Goal: Task Accomplishment & Management: Manage account settings

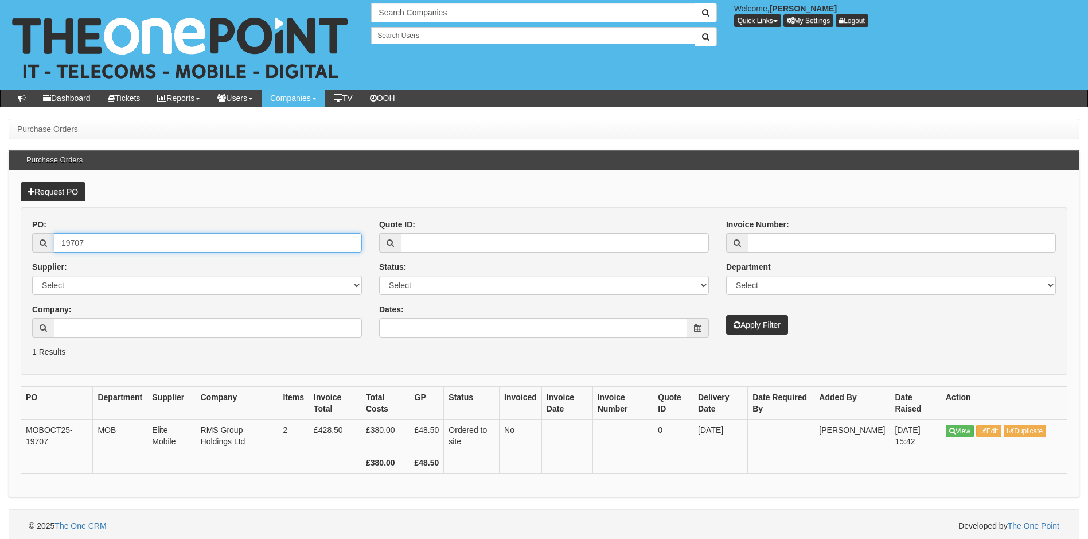
drag, startPoint x: 12, startPoint y: 256, endPoint x: -9, endPoint y: 260, distance: 20.9
click at [0, 260] on html "× Send Email × Add Appointment × Create Ticket × Create Proactive Activity × Ad…" at bounding box center [544, 271] width 1088 height 543
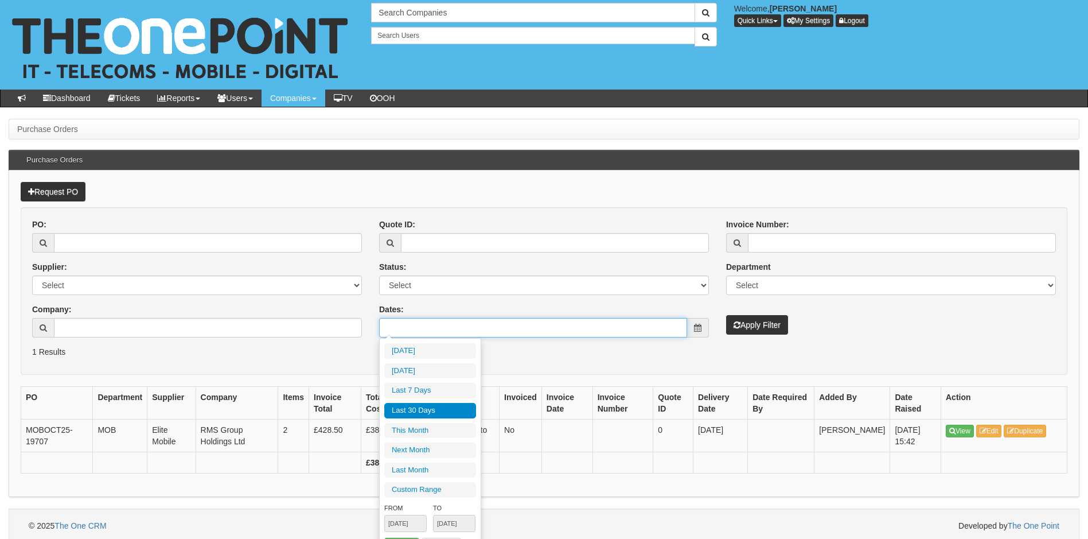
click at [474, 329] on input "Dates:" at bounding box center [533, 327] width 308 height 19
type input "2025-10-05"
type input "[DATE]"
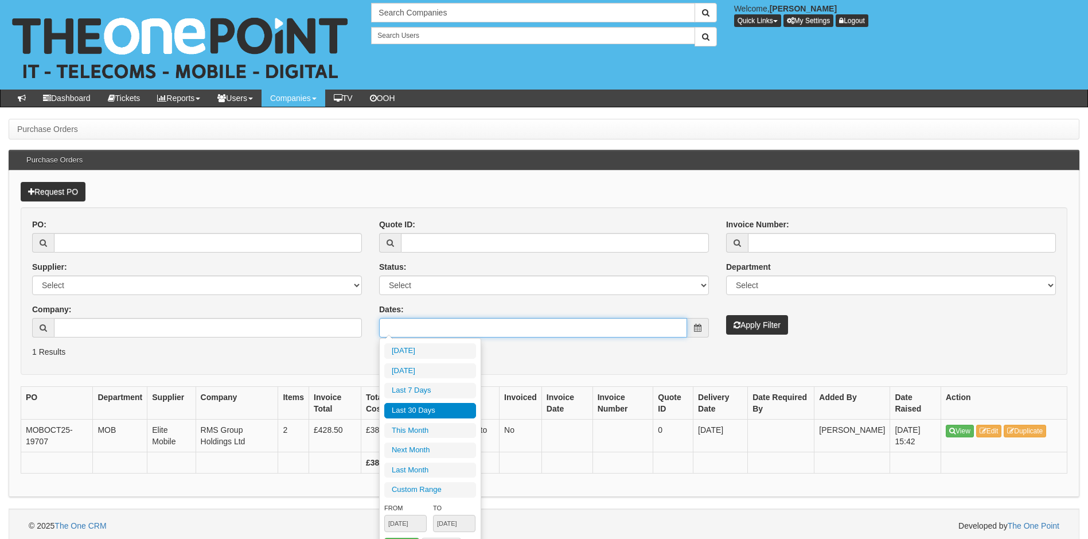
type input "[DATE]"
click at [424, 411] on li "Last 30 Days" at bounding box center [430, 410] width 92 height 15
type input "[DATE] - [DATE]"
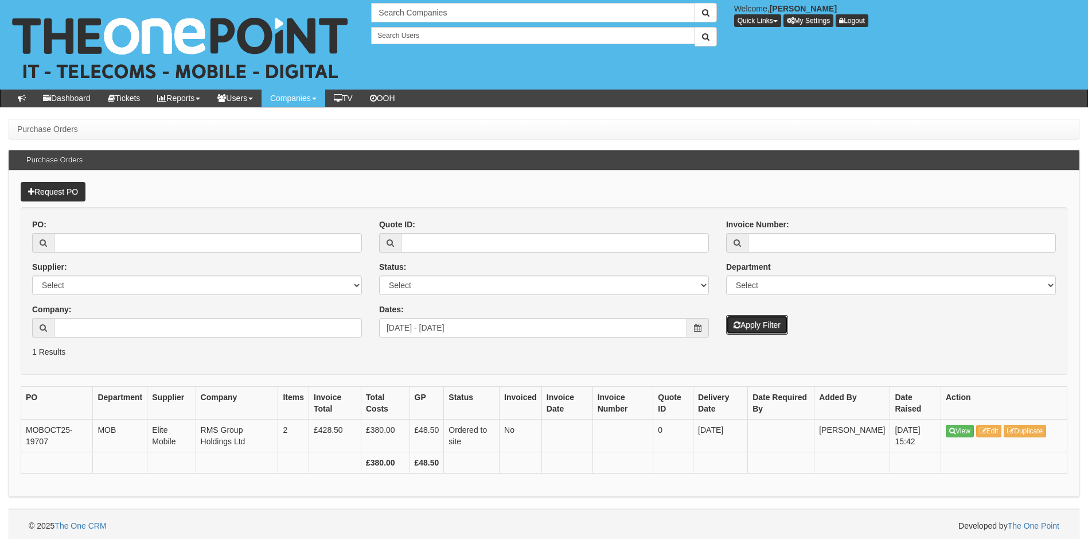
click at [752, 323] on button "Apply Filter" at bounding box center [757, 324] width 62 height 19
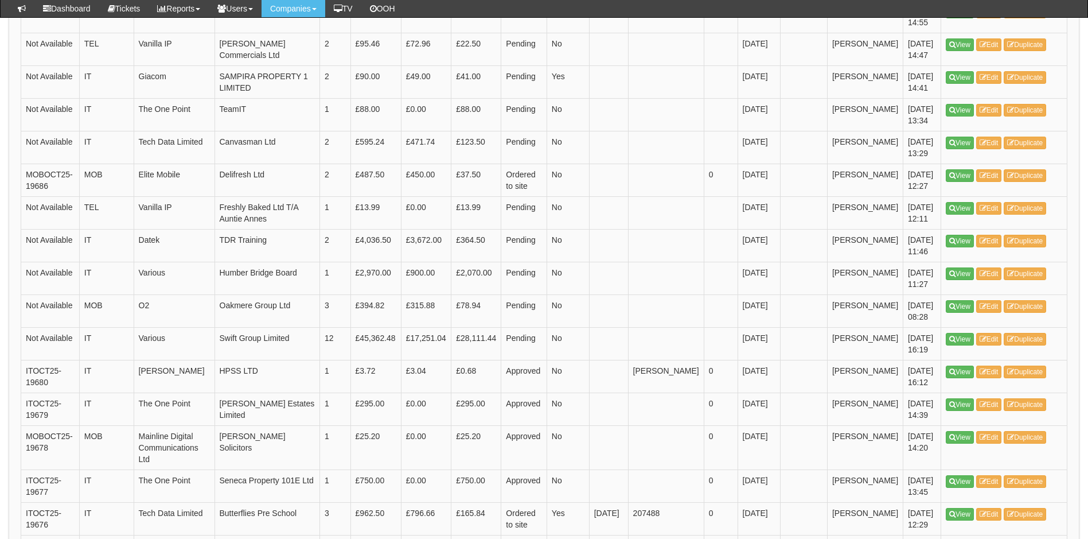
scroll to position [969, 0]
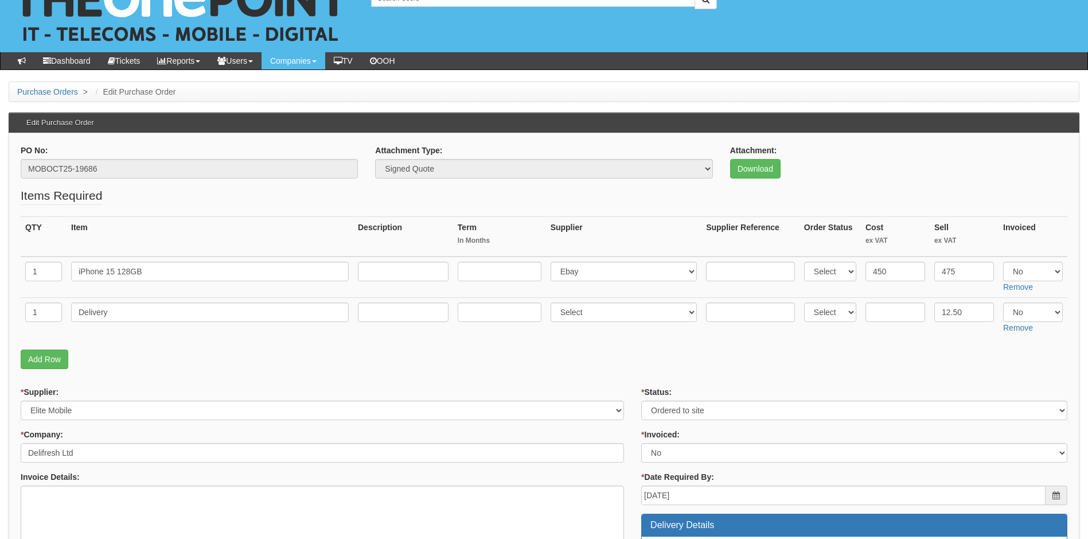
scroll to position [57, 0]
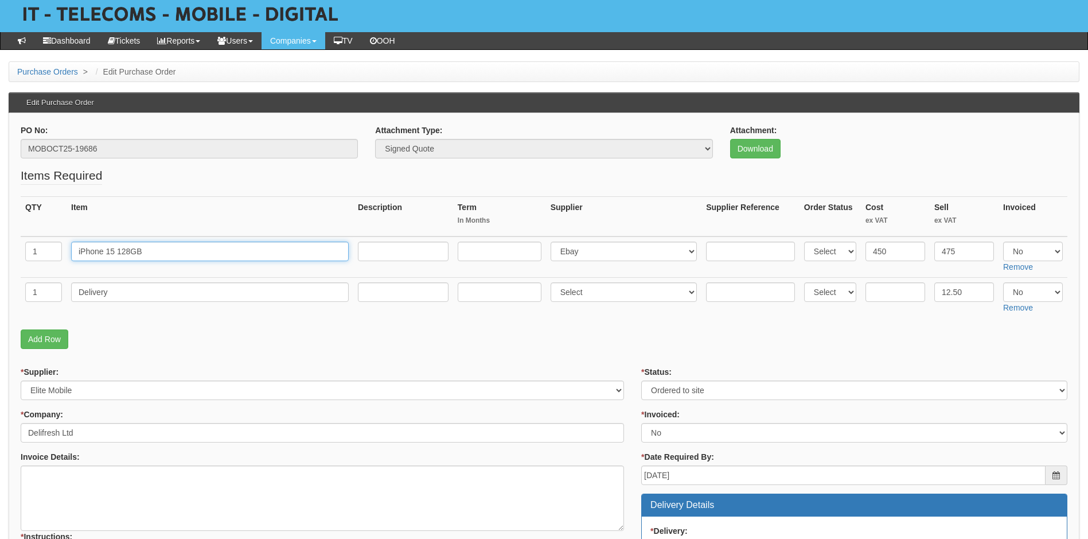
drag, startPoint x: 147, startPoint y: 249, endPoint x: 45, endPoint y: 225, distance: 105.0
click at [45, 225] on table "QTY Item Description Term In Months Supplier Supplier Reference Order Status Co…" at bounding box center [544, 257] width 1047 height 122
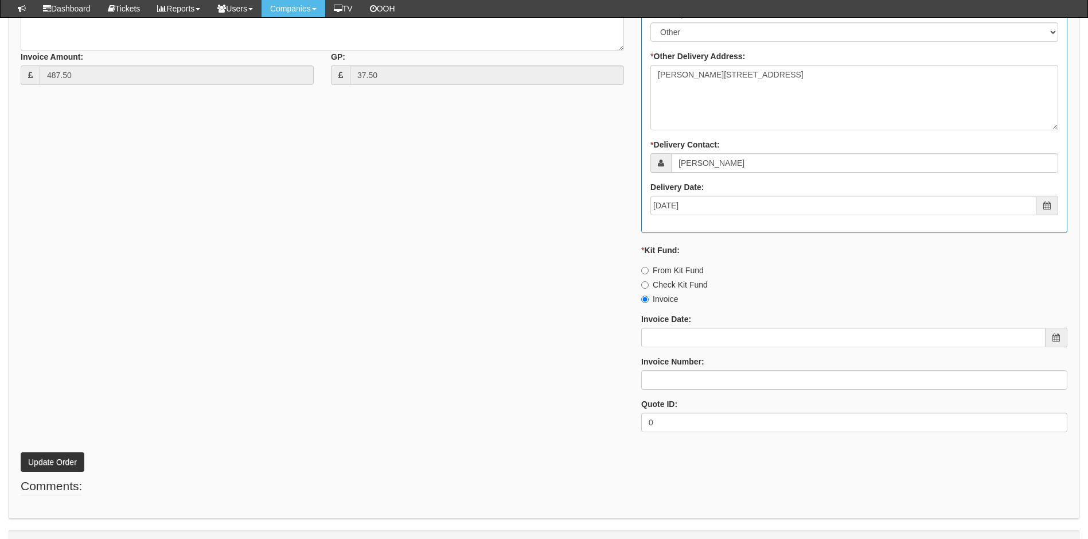
scroll to position [613, 0]
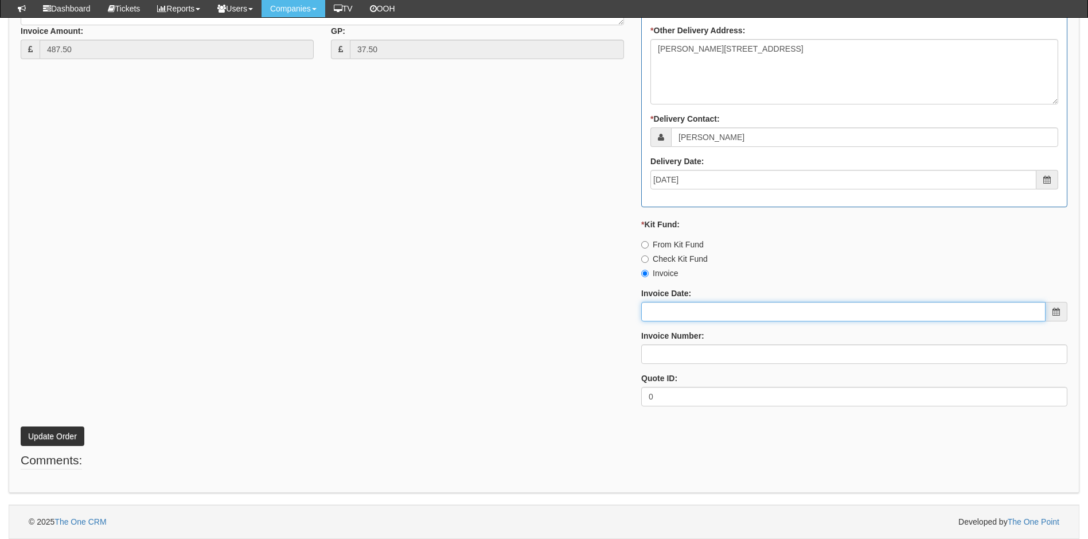
click at [753, 310] on input "Invoice Date:" at bounding box center [843, 311] width 404 height 19
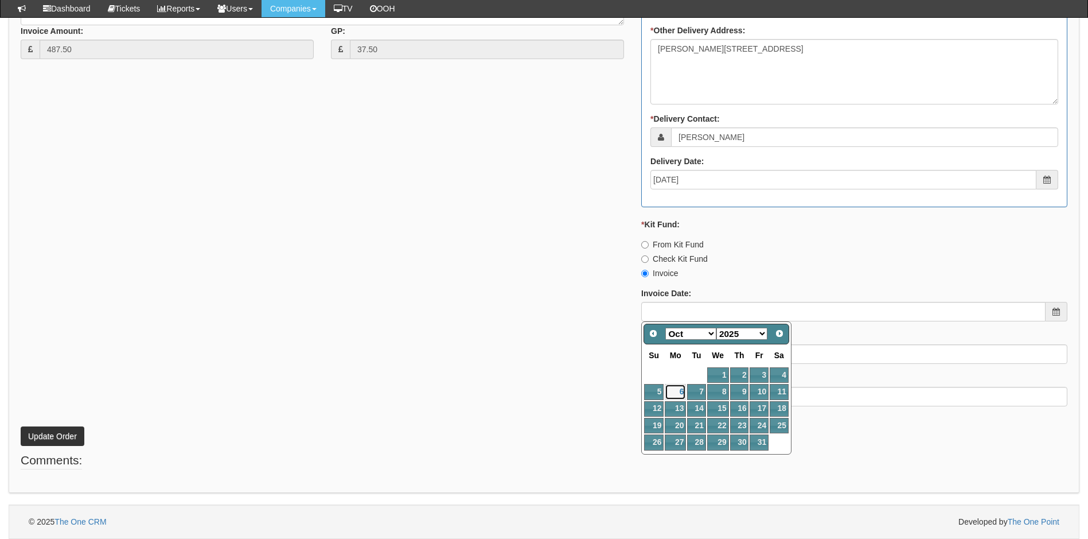
click at [680, 388] on link "6" at bounding box center [675, 391] width 21 height 15
type input "[DATE]"
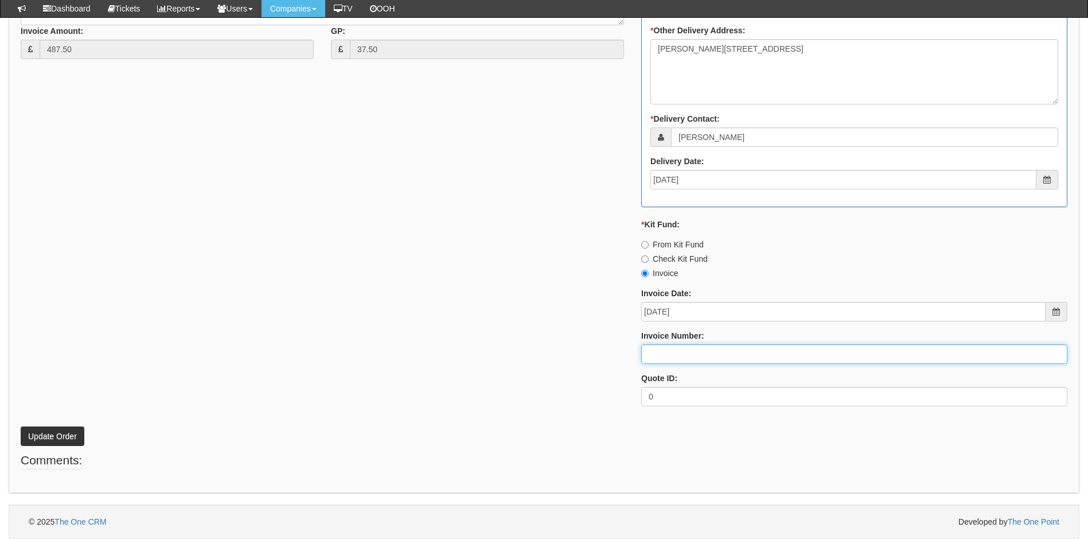
click at [679, 353] on input "Invoice Number:" at bounding box center [854, 353] width 426 height 19
type input "207562"
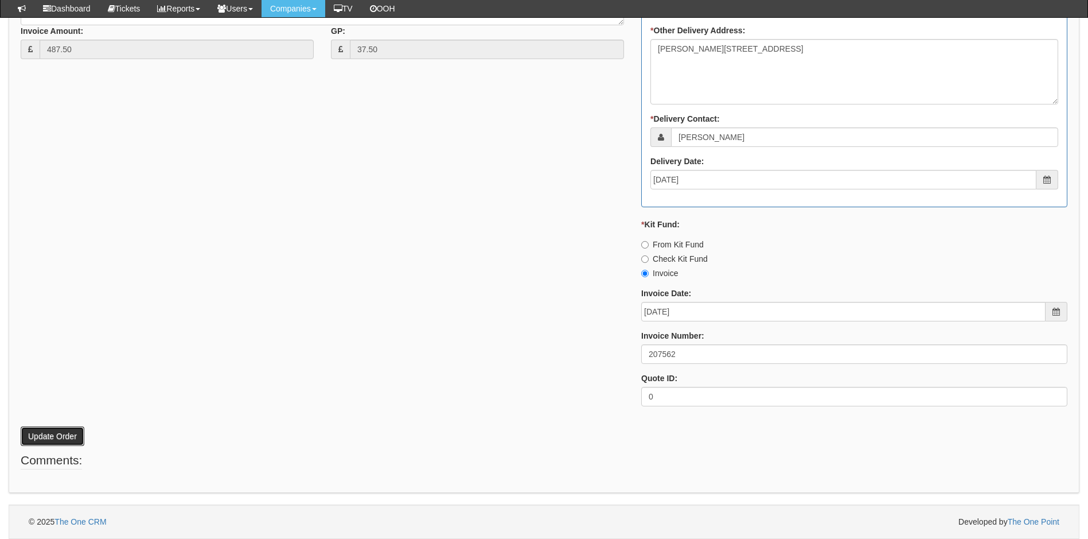
click at [64, 434] on button "Update Order" at bounding box center [53, 435] width 64 height 19
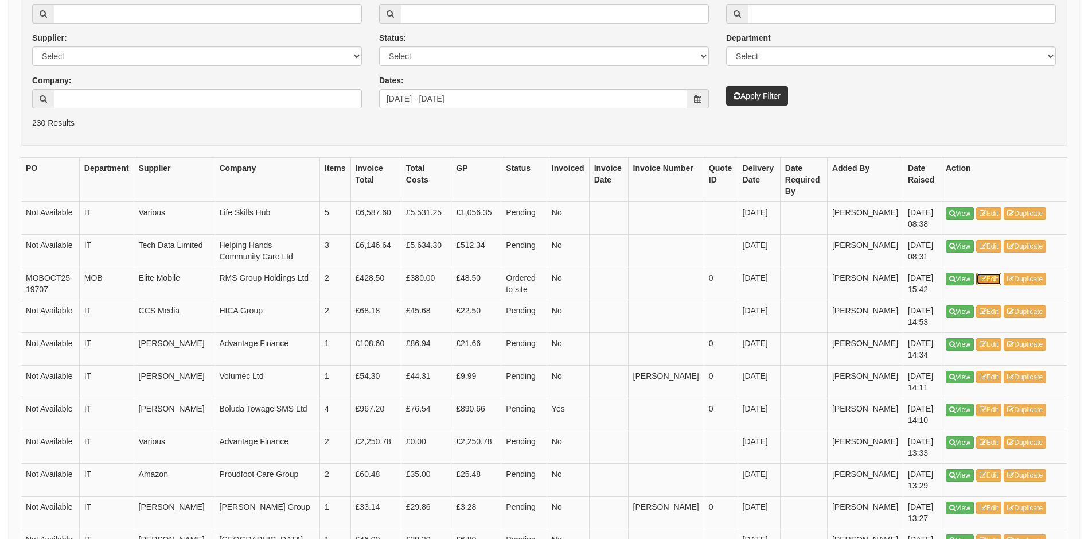
scroll to position [229, 0]
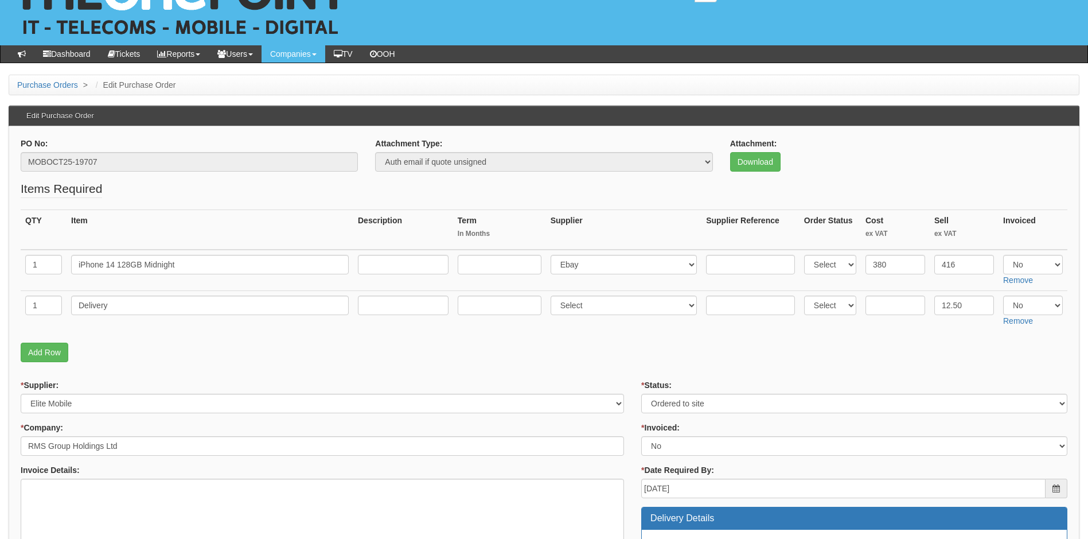
scroll to position [57, 0]
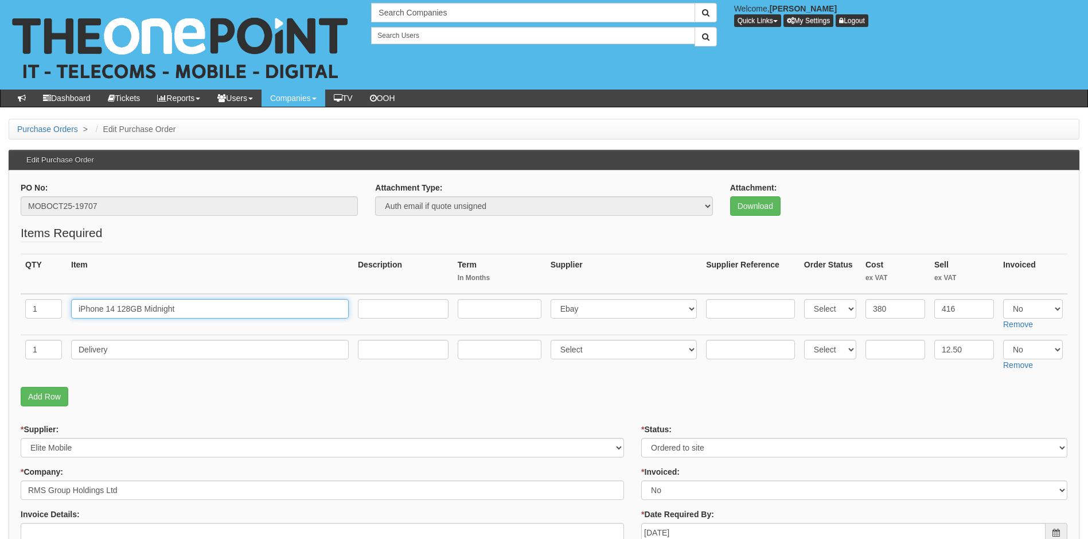
drag, startPoint x: 195, startPoint y: 310, endPoint x: 34, endPoint y: 309, distance: 161.2
click at [34, 309] on tr "1 iPhone 14 128GB Midnight Select 123 REG.co.uk 1Password 3 4Gon AA Jones Elect…" at bounding box center [544, 314] width 1047 height 41
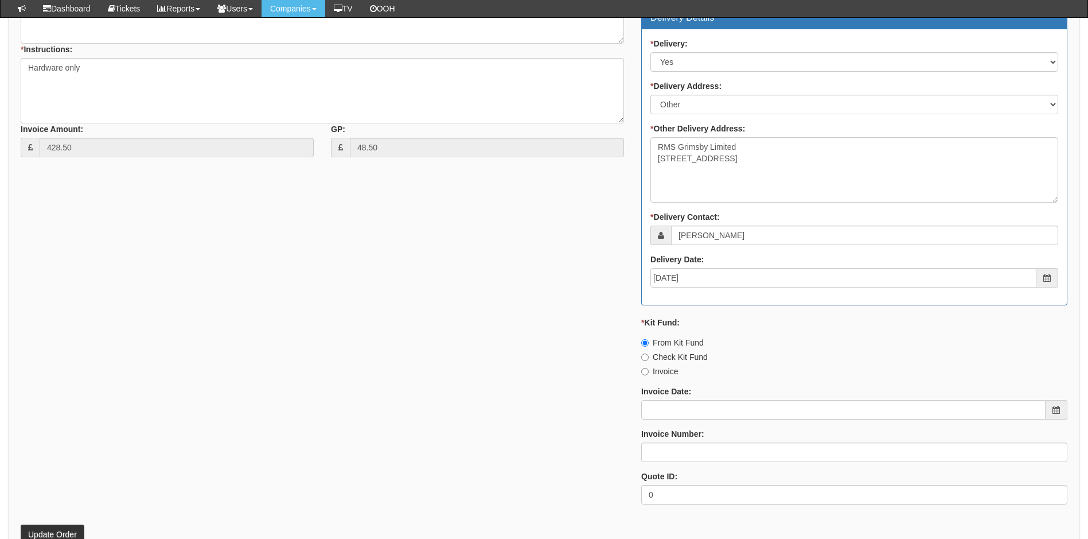
scroll to position [613, 0]
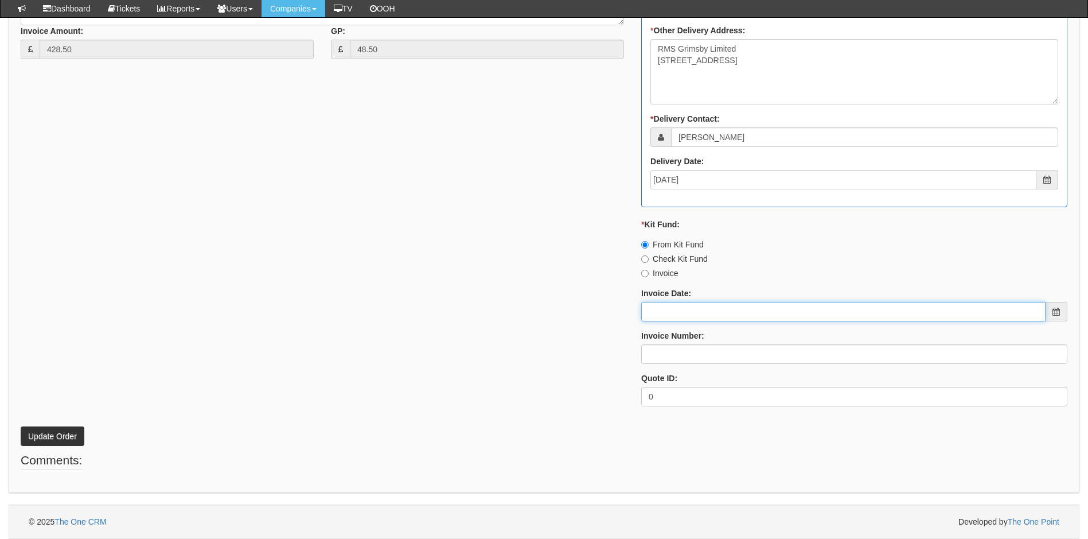
click at [766, 312] on input "Invoice Date:" at bounding box center [843, 311] width 404 height 19
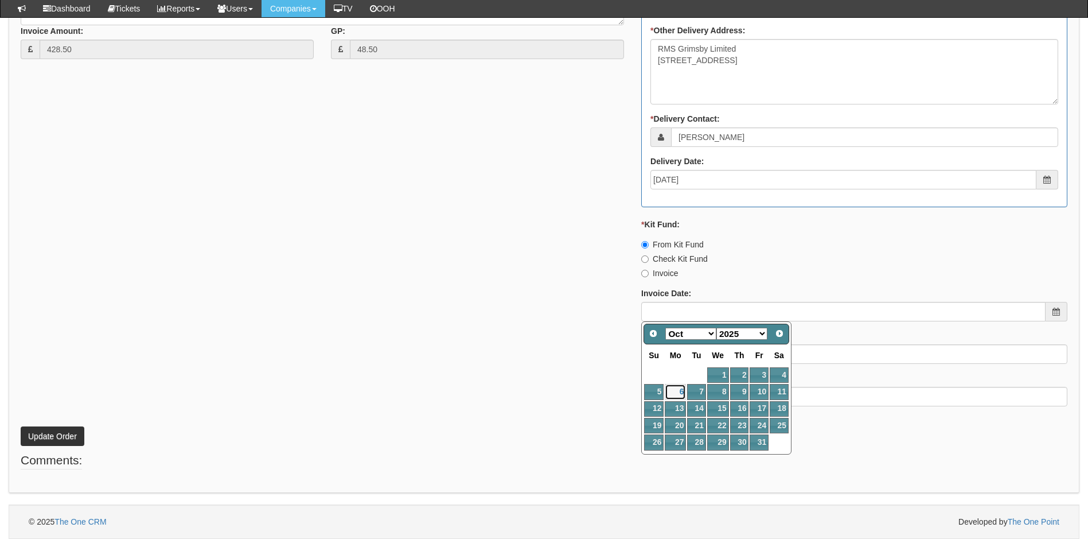
click at [678, 392] on link "6" at bounding box center [675, 391] width 21 height 15
type input "[DATE]"
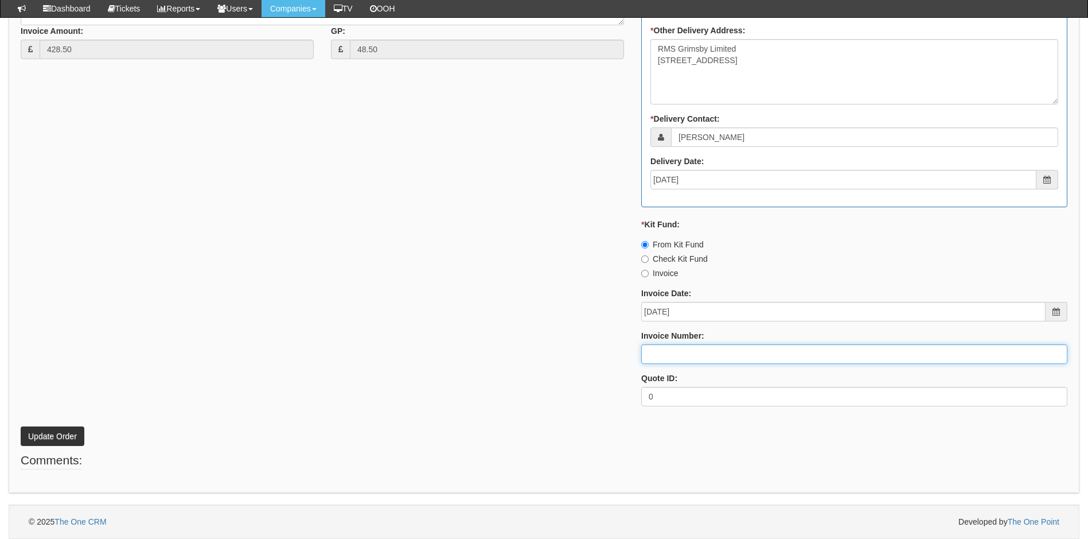
click at [703, 357] on input "Invoice Number:" at bounding box center [854, 353] width 426 height 19
type input "207564"
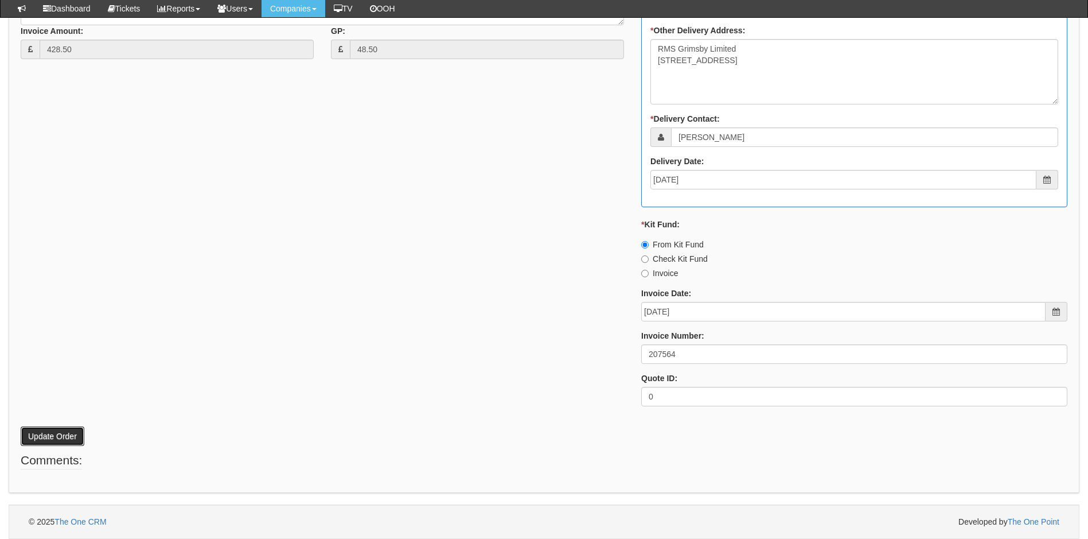
click at [61, 435] on button "Update Order" at bounding box center [53, 435] width 64 height 19
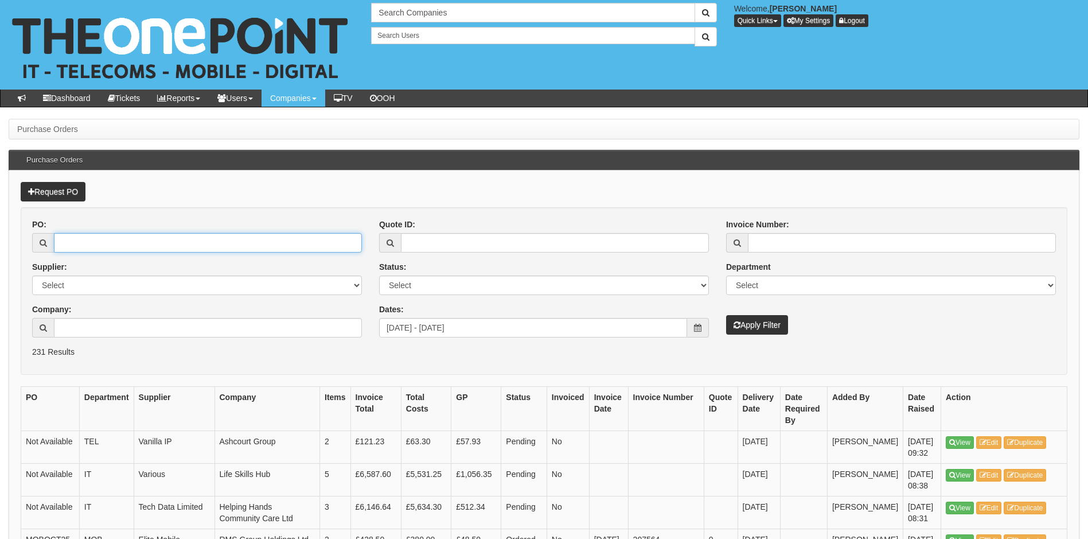
click at [114, 236] on input "PO:" at bounding box center [208, 242] width 308 height 19
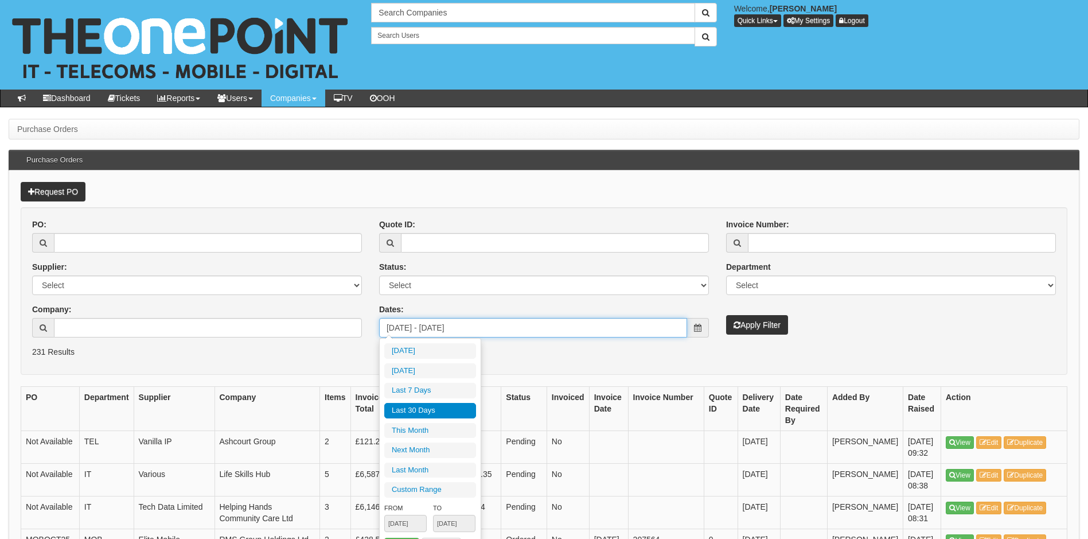
drag, startPoint x: 526, startPoint y: 328, endPoint x: 364, endPoint y: 342, distance: 163.5
click at [364, 342] on div "PO: Supplier: Select 123 REG.co.uk 1Password 3 4Gon AA Jones Electric Ltd Abzor…" at bounding box center [544, 282] width 1041 height 127
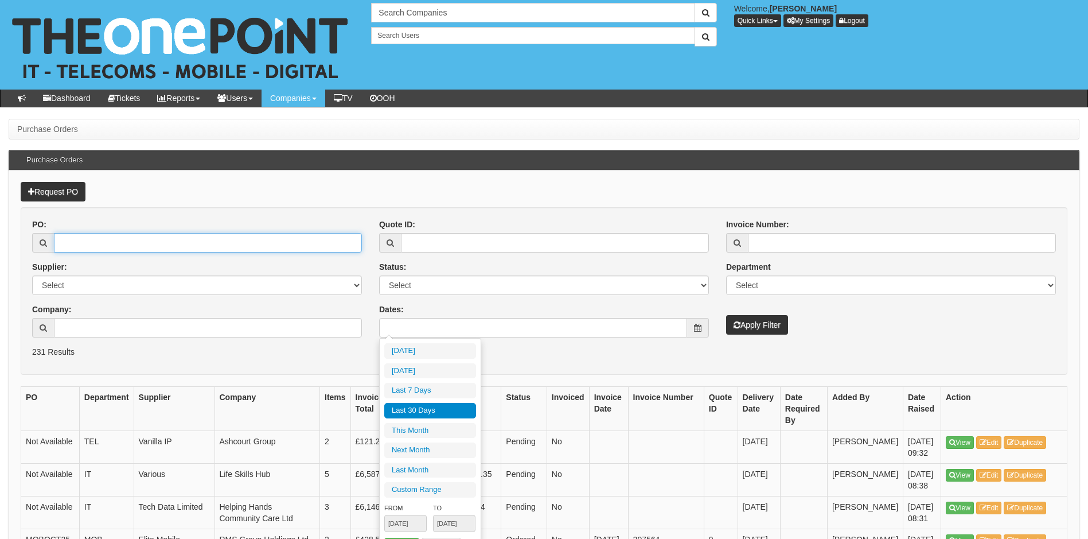
click at [144, 251] on input "PO:" at bounding box center [208, 242] width 308 height 19
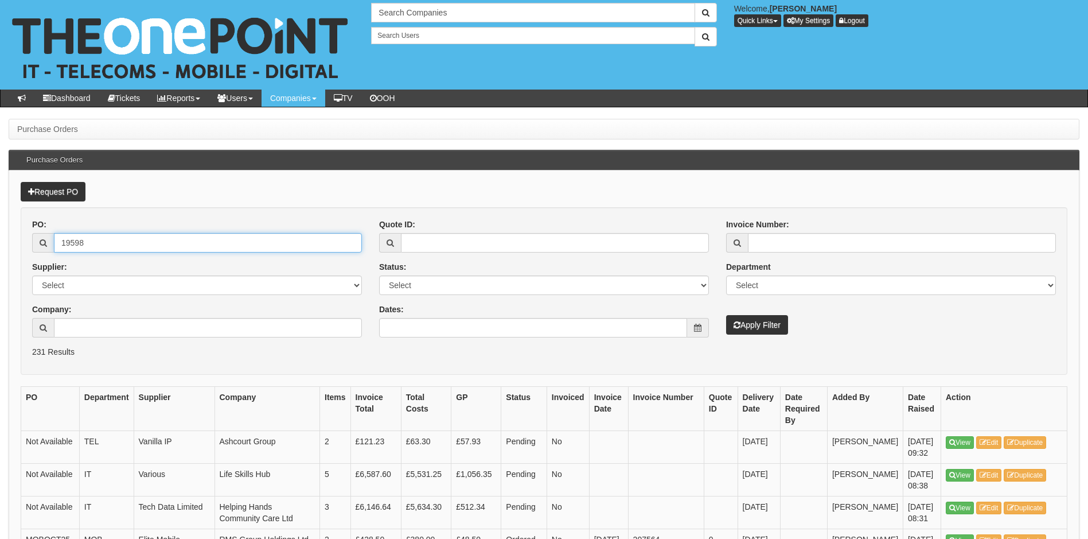
type input "19598"
click at [726, 315] on button "Apply Filter" at bounding box center [757, 324] width 62 height 19
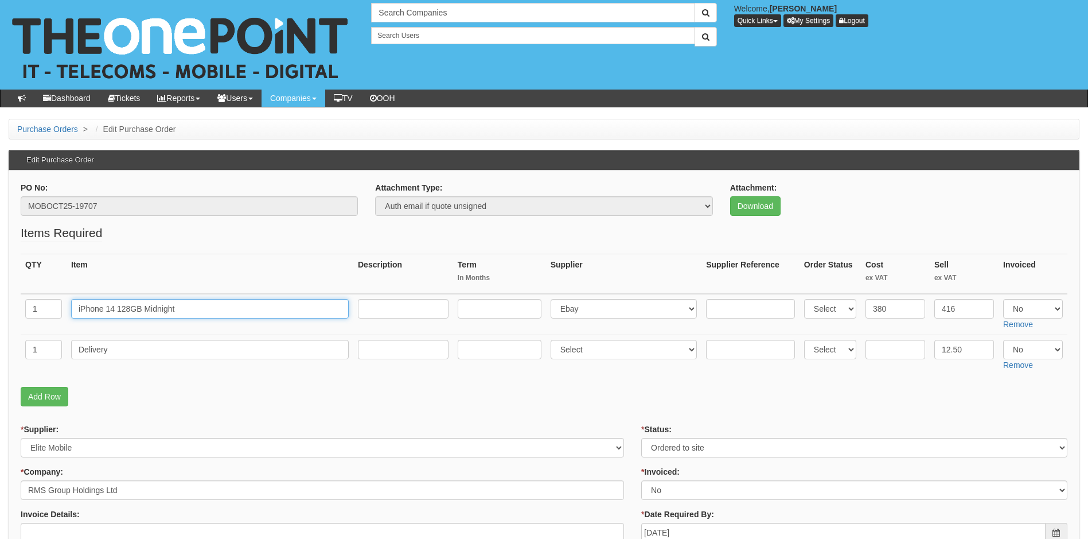
drag, startPoint x: 182, startPoint y: 308, endPoint x: 9, endPoint y: 311, distance: 173.2
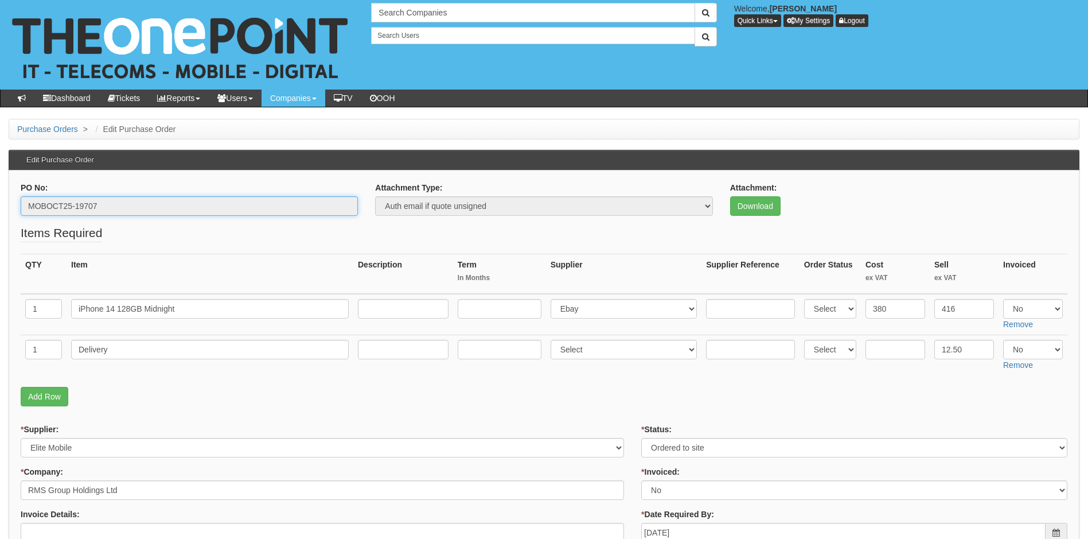
drag, startPoint x: 118, startPoint y: 204, endPoint x: -22, endPoint y: 208, distance: 140.0
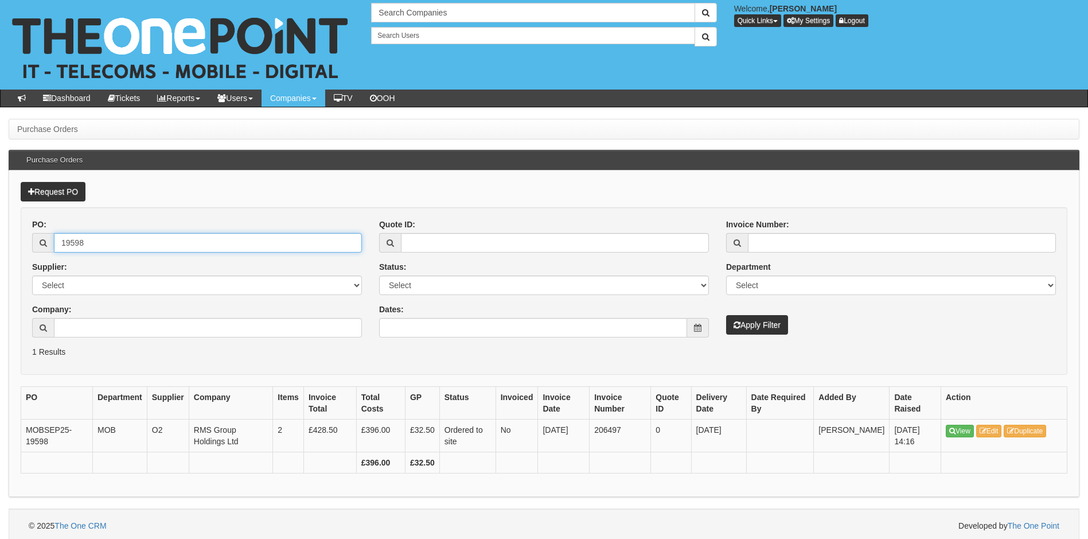
drag, startPoint x: 174, startPoint y: 238, endPoint x: 36, endPoint y: 266, distance: 140.5
click at [36, 266] on div "PO: 19598 Supplier: Select 123 [DOMAIN_NAME] 1Password 3 4Gon [PERSON_NAME] Ele…" at bounding box center [197, 282] width 347 height 127
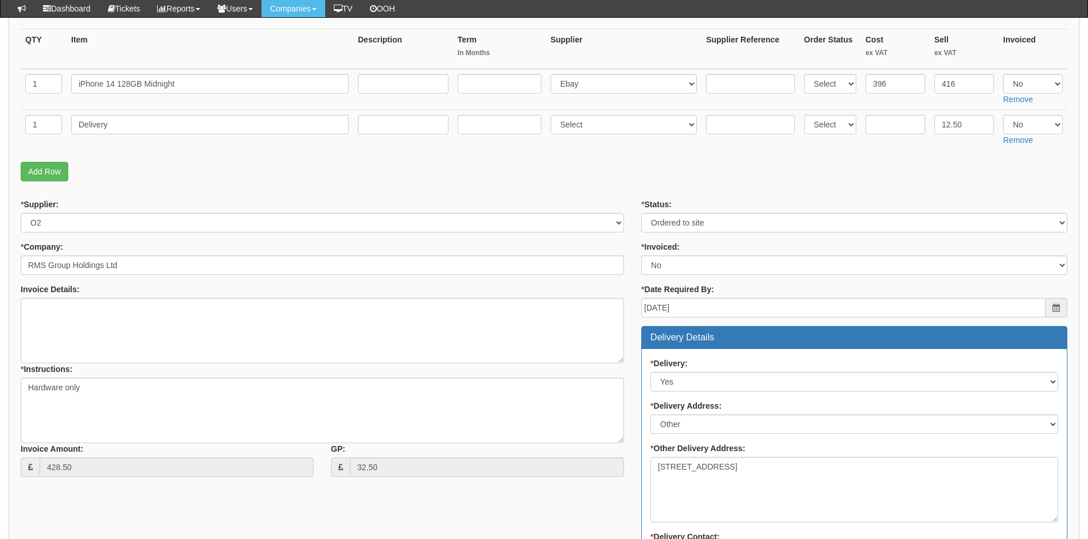
scroll to position [287, 0]
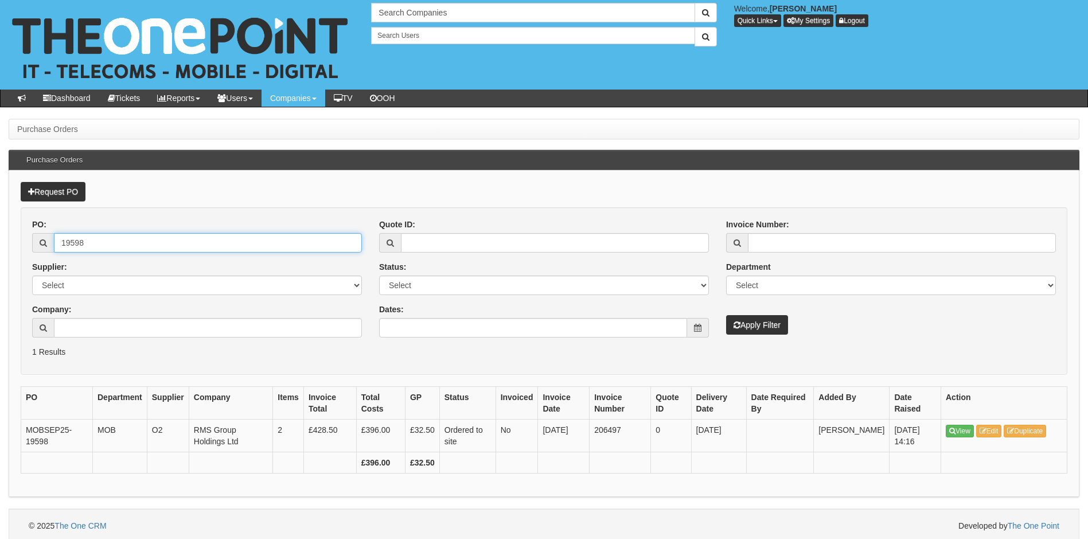
drag, startPoint x: 108, startPoint y: 246, endPoint x: 21, endPoint y: 243, distance: 86.6
click at [21, 243] on form "PO: 19598 Supplier: Select 123 [DOMAIN_NAME] 1Password 3 4Gon [PERSON_NAME] Ele…" at bounding box center [544, 290] width 1047 height 167
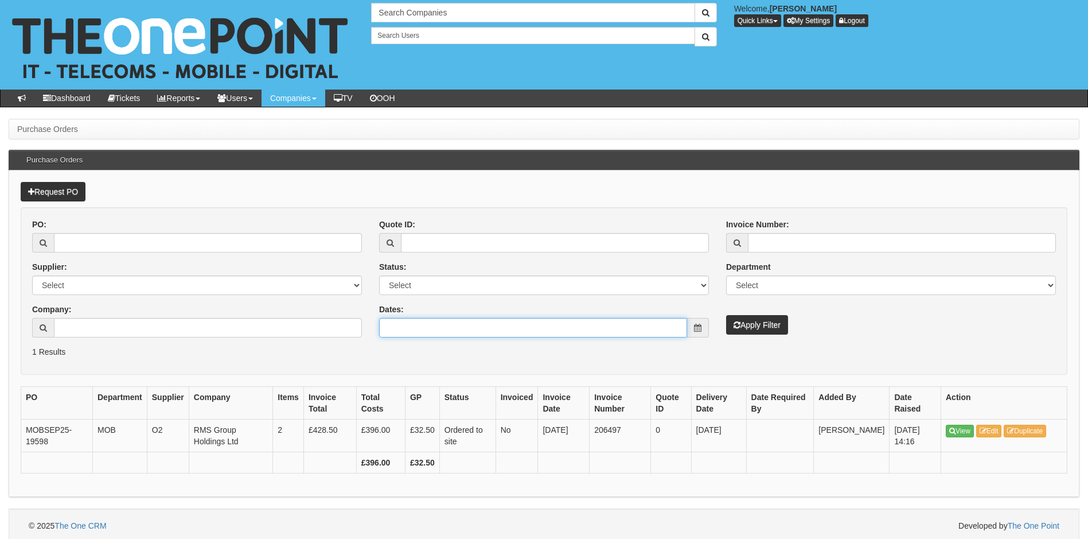
click at [420, 326] on input "Dates:" at bounding box center [533, 327] width 308 height 19
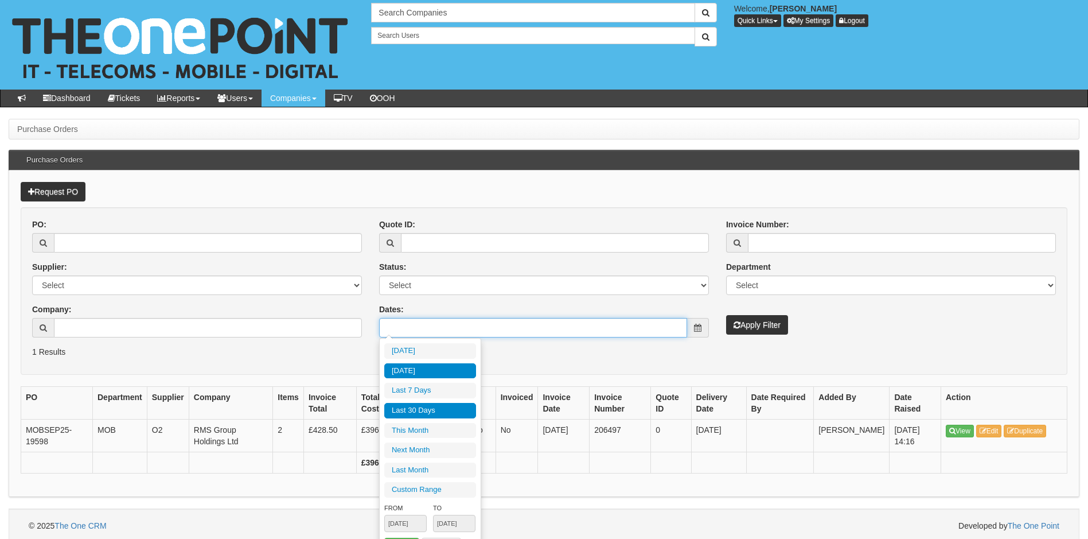
type input "2025-10-05"
type input "[DATE]"
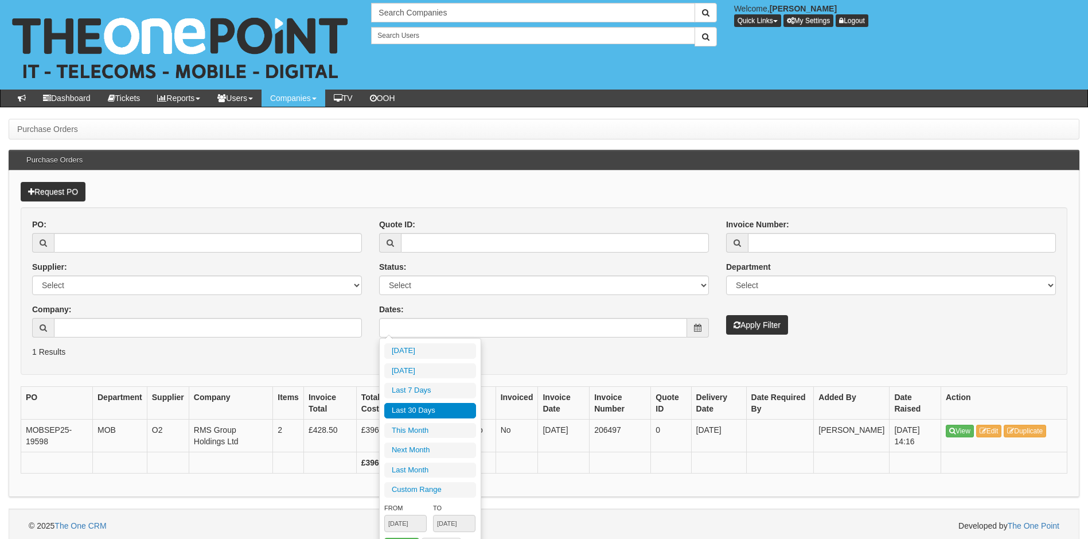
click at [431, 409] on li "Last 30 Days" at bounding box center [430, 410] width 92 height 15
type input "[DATE] - [DATE]"
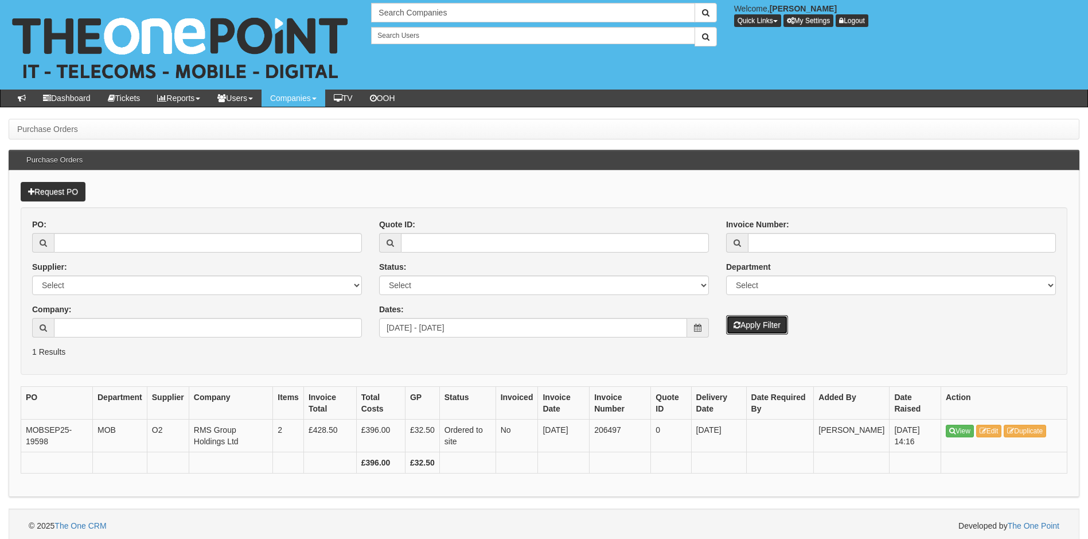
click at [755, 327] on button "Apply Filter" at bounding box center [757, 324] width 62 height 19
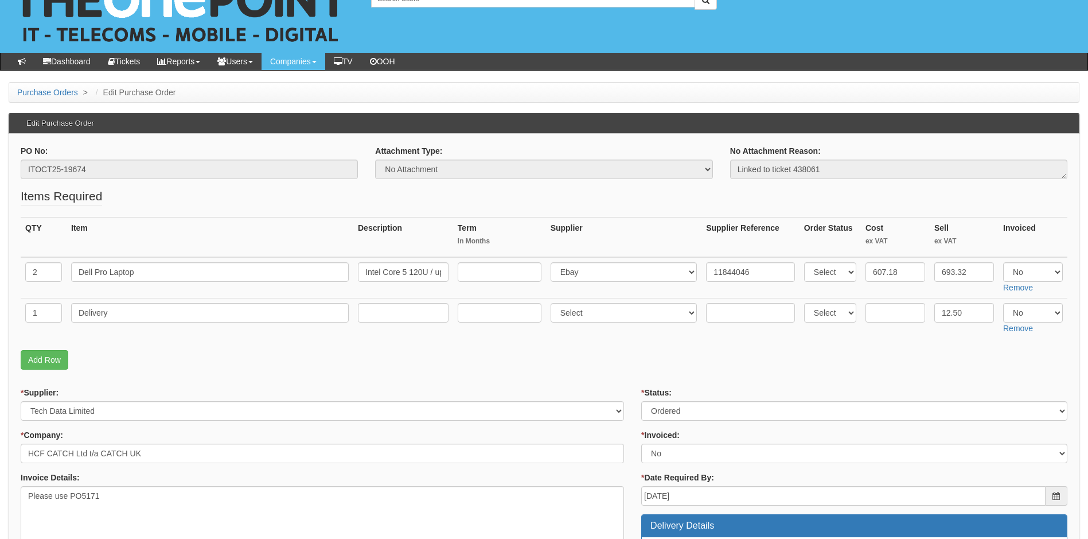
scroll to position [57, 0]
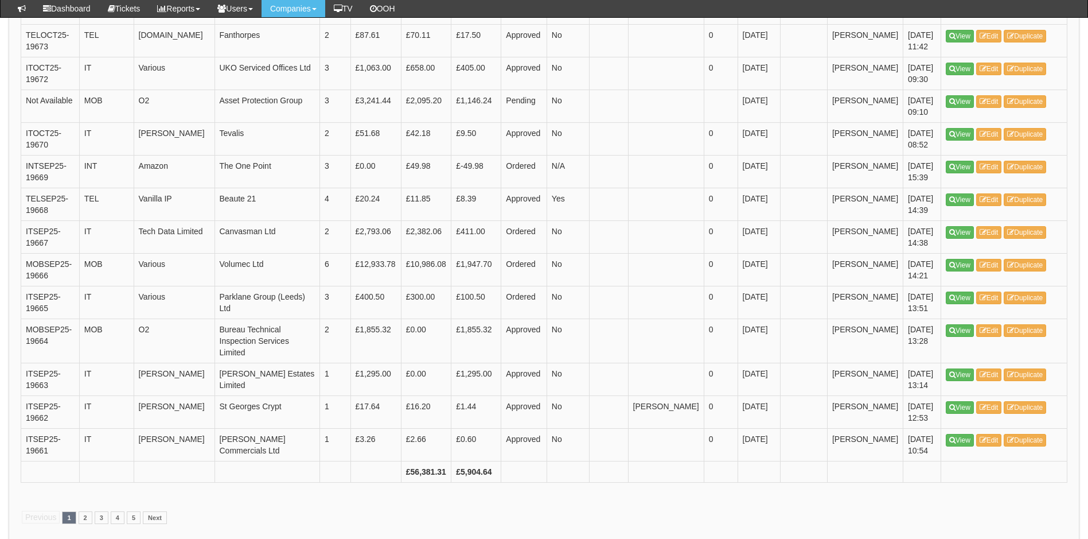
scroll to position [1657, 0]
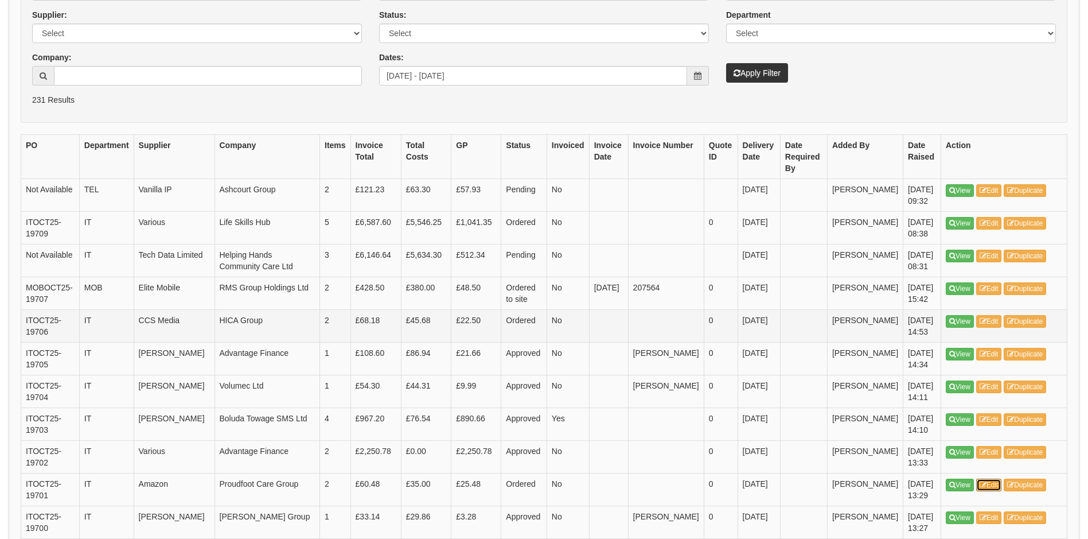
scroll to position [57, 0]
